Goal: Navigation & Orientation: Find specific page/section

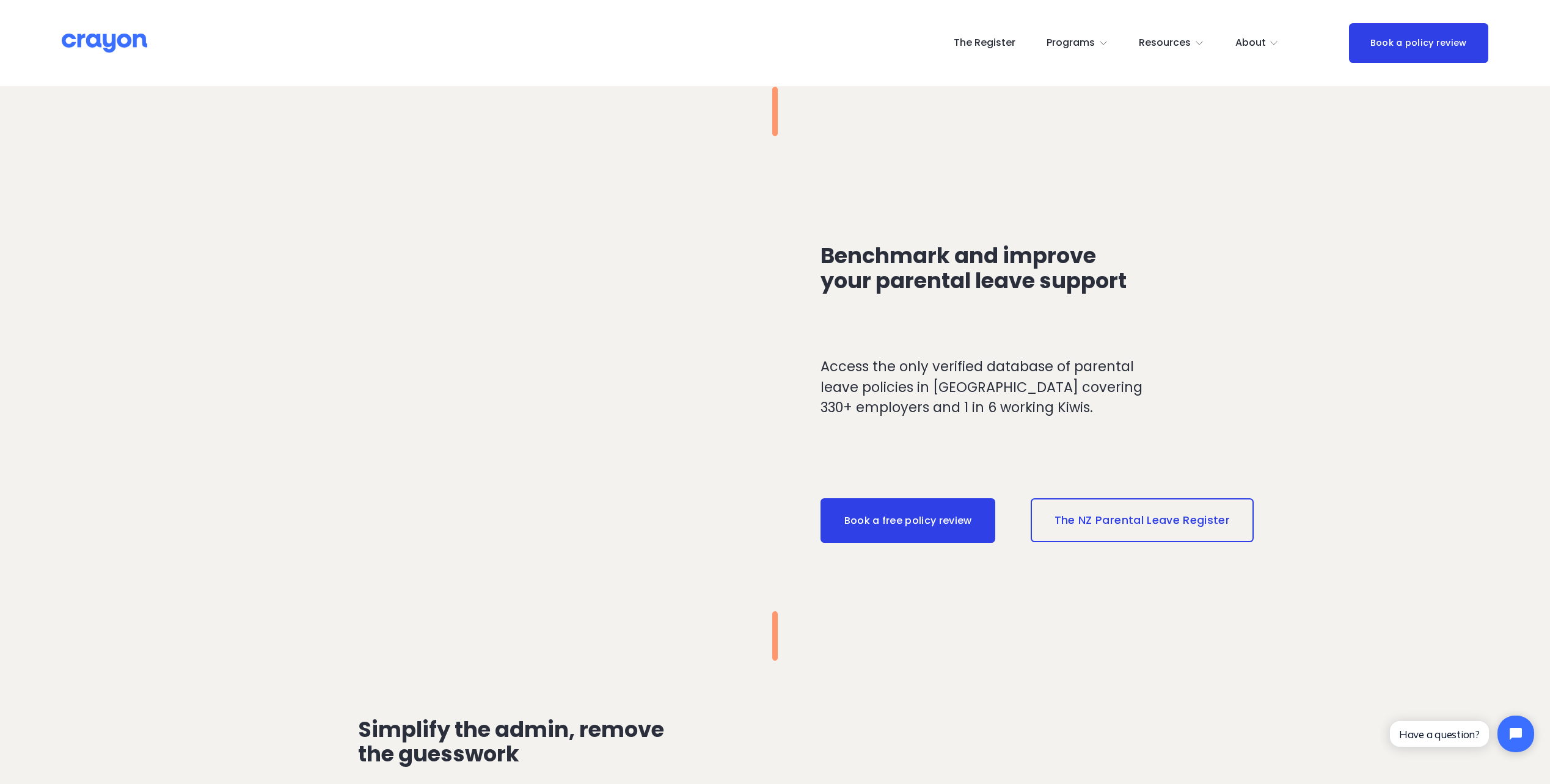
scroll to position [1160, 0]
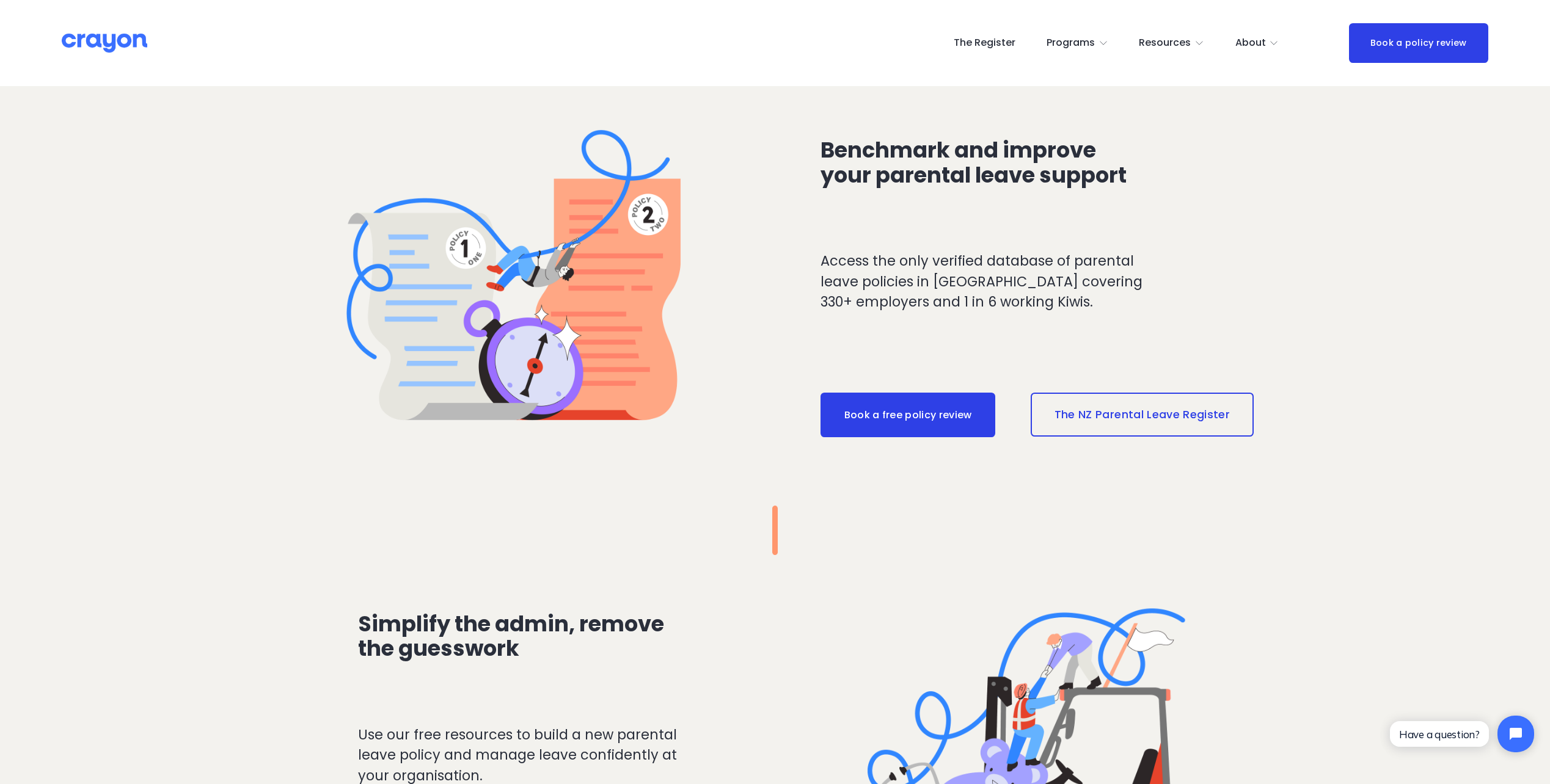
click at [1163, 409] on link "The NZ Parental Leave Register" at bounding box center [1142, 415] width 223 height 44
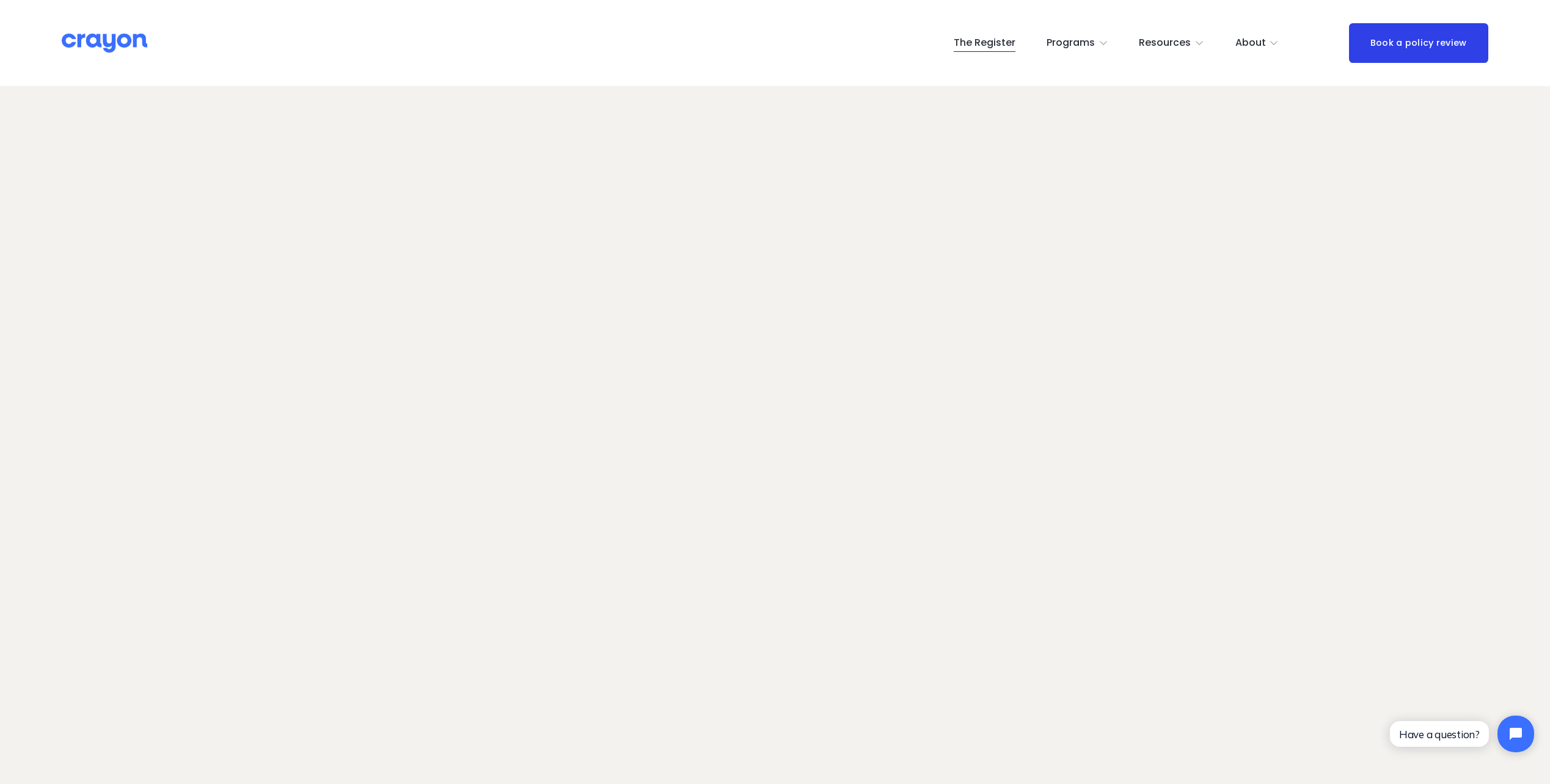
click at [975, 47] on link "The Register" at bounding box center [985, 43] width 62 height 20
